Goal: Obtain resource: Download file/media

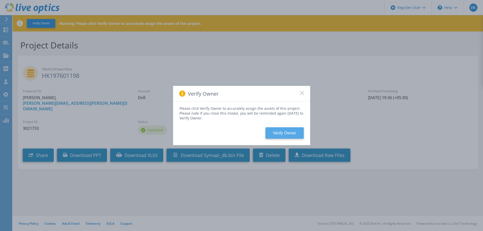
click at [279, 131] on button "Verify Owner" at bounding box center [284, 132] width 38 height 11
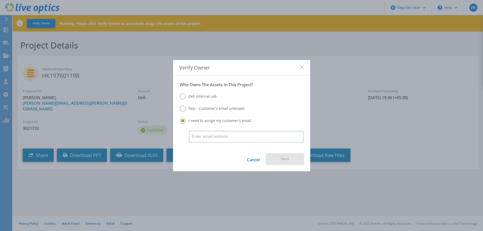
click at [202, 107] on label "Skip - Customer's email unknown" at bounding box center [212, 108] width 65 height 6
click at [0, 0] on input "Skip - Customer's email unknown" at bounding box center [0, 0] width 0 height 0
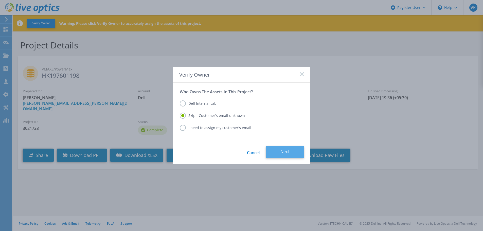
click at [280, 149] on button "Next" at bounding box center [284, 152] width 38 height 12
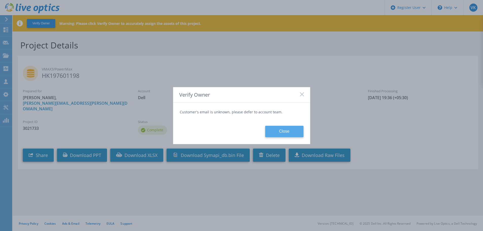
click at [280, 130] on button "Close" at bounding box center [284, 131] width 38 height 11
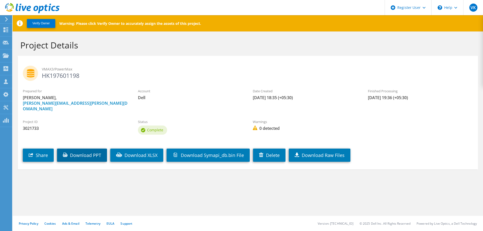
click at [69, 149] on link "Download PPT" at bounding box center [82, 154] width 50 height 13
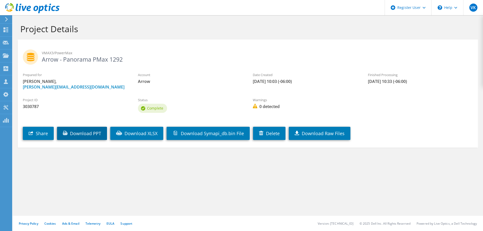
click at [84, 131] on link "Download PPT" at bounding box center [82, 133] width 50 height 13
